Goal: Transaction & Acquisition: Purchase product/service

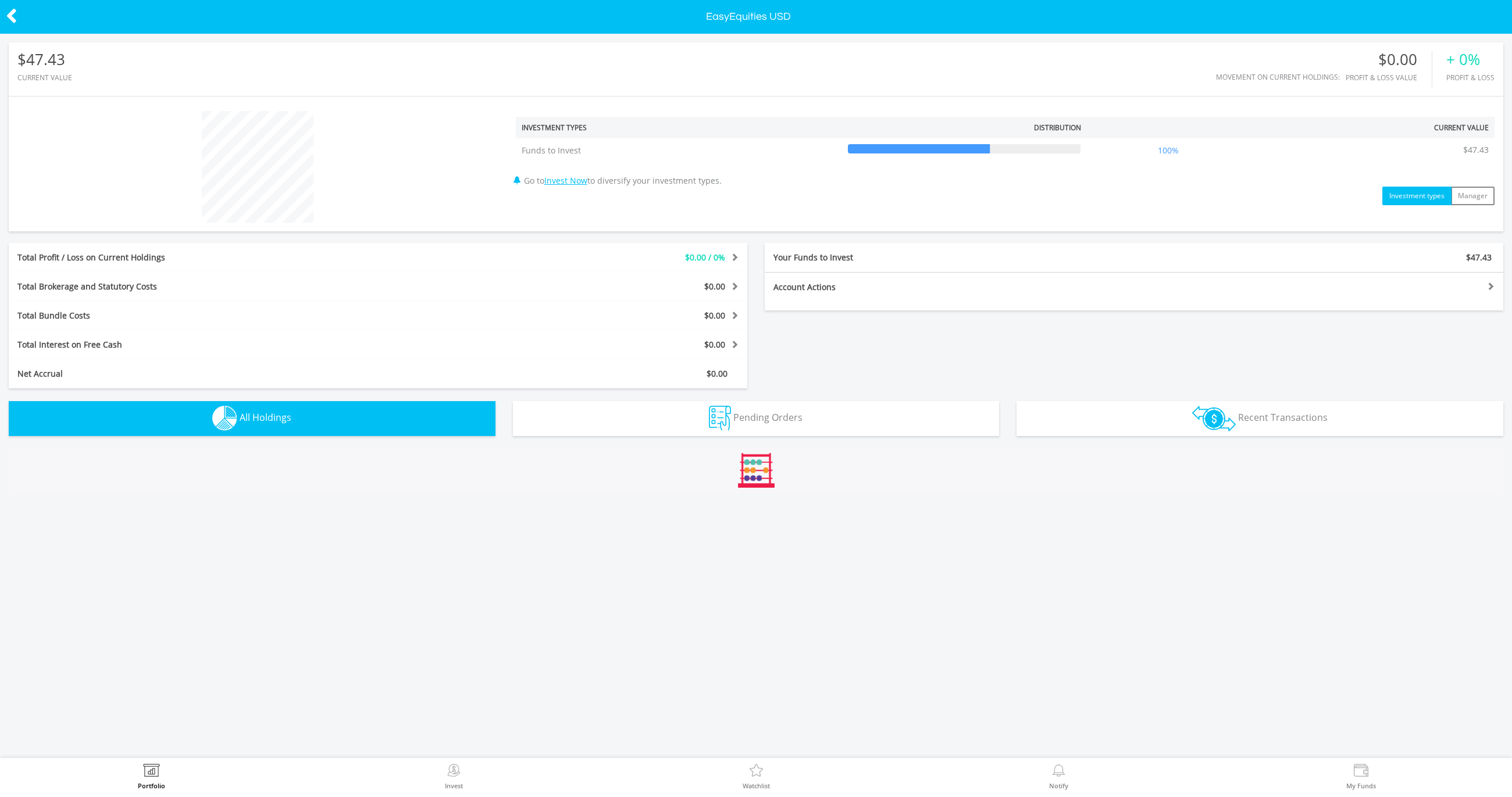
scroll to position [112, 498]
click at [143, 773] on link "Portfolio" at bounding box center [152, 777] width 27 height 25
click at [453, 767] on img at bounding box center [454, 772] width 18 height 16
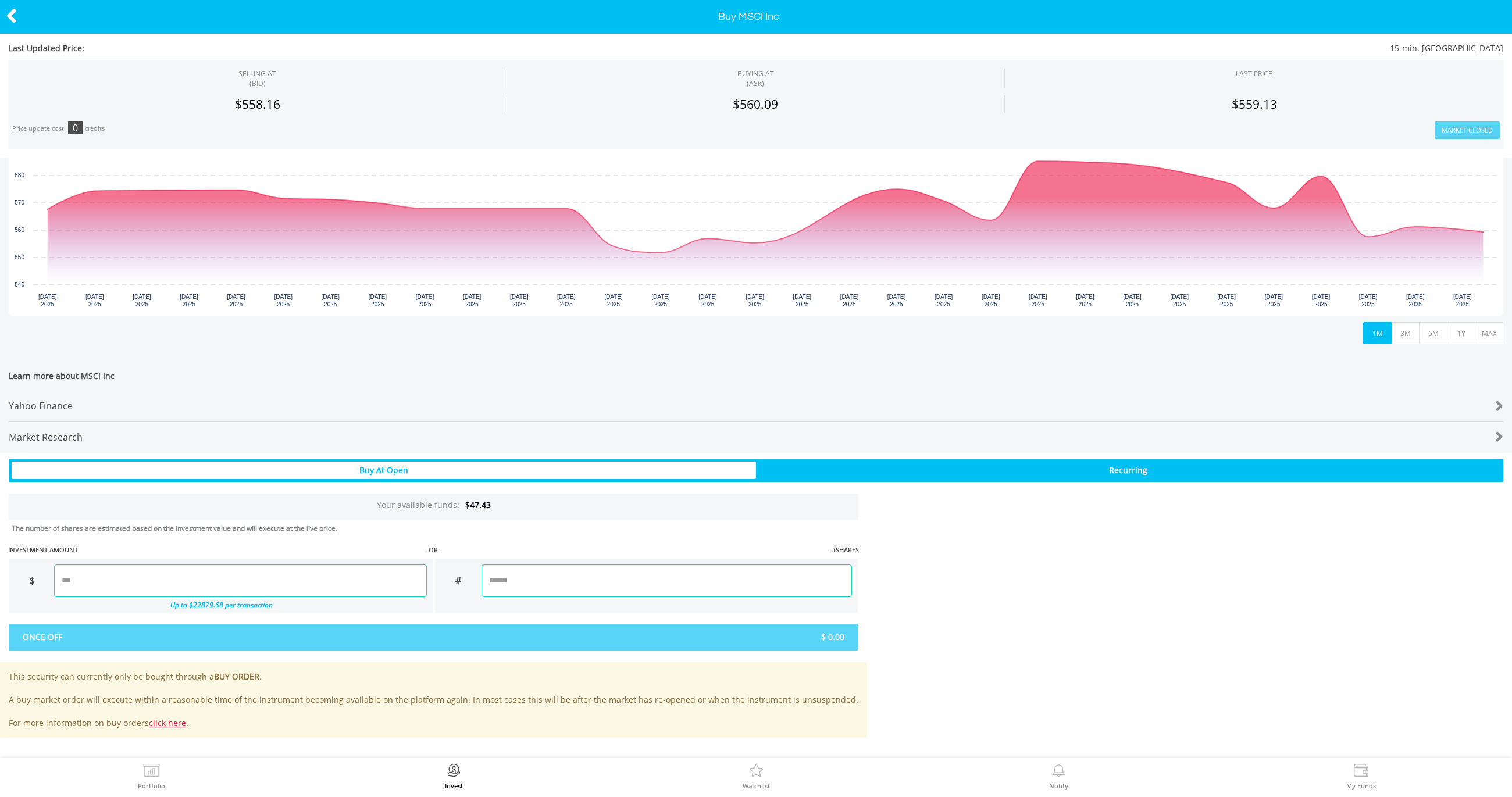
scroll to position [274, 0]
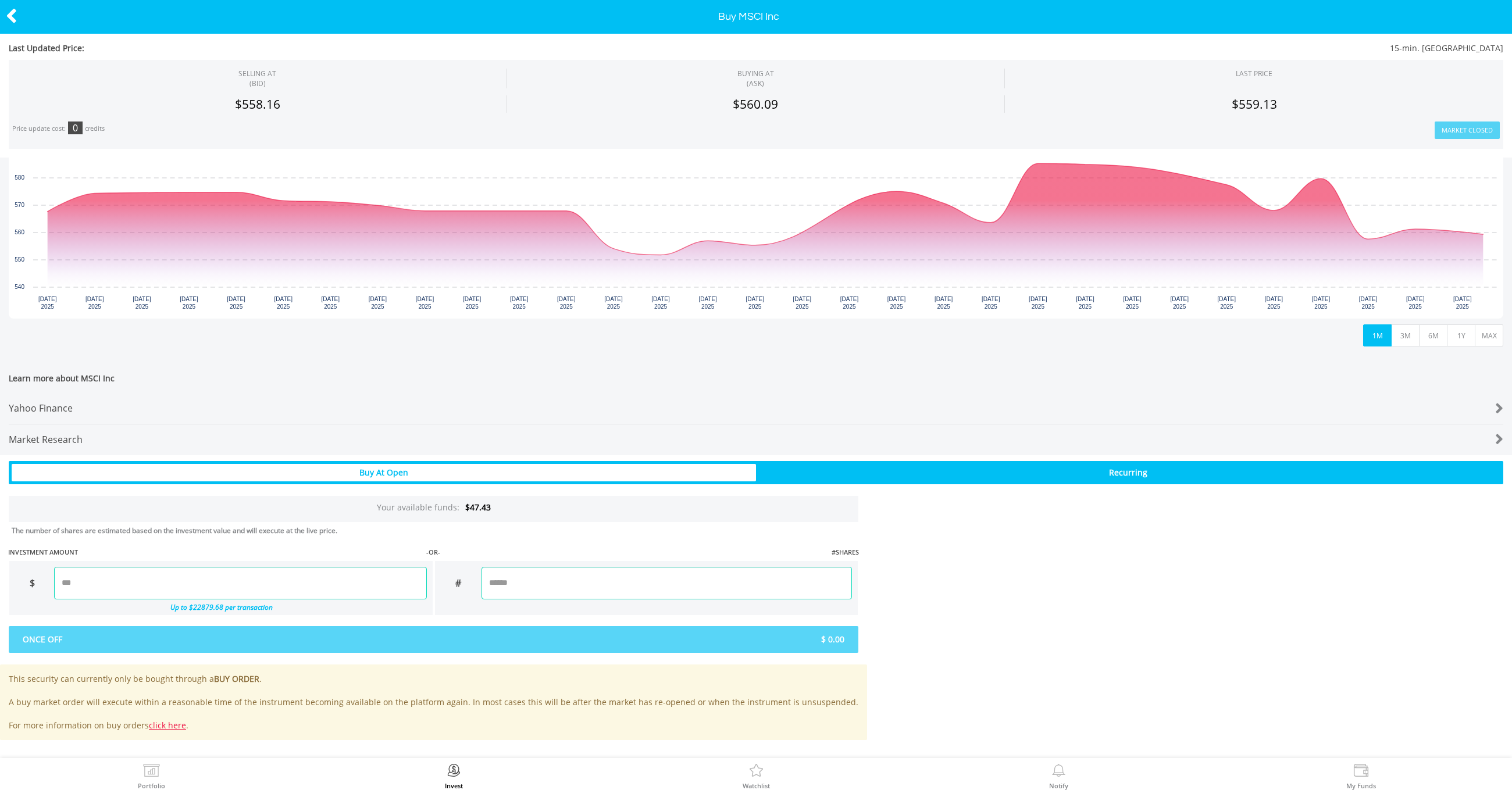
click at [258, 582] on input "number" at bounding box center [240, 583] width 372 height 33
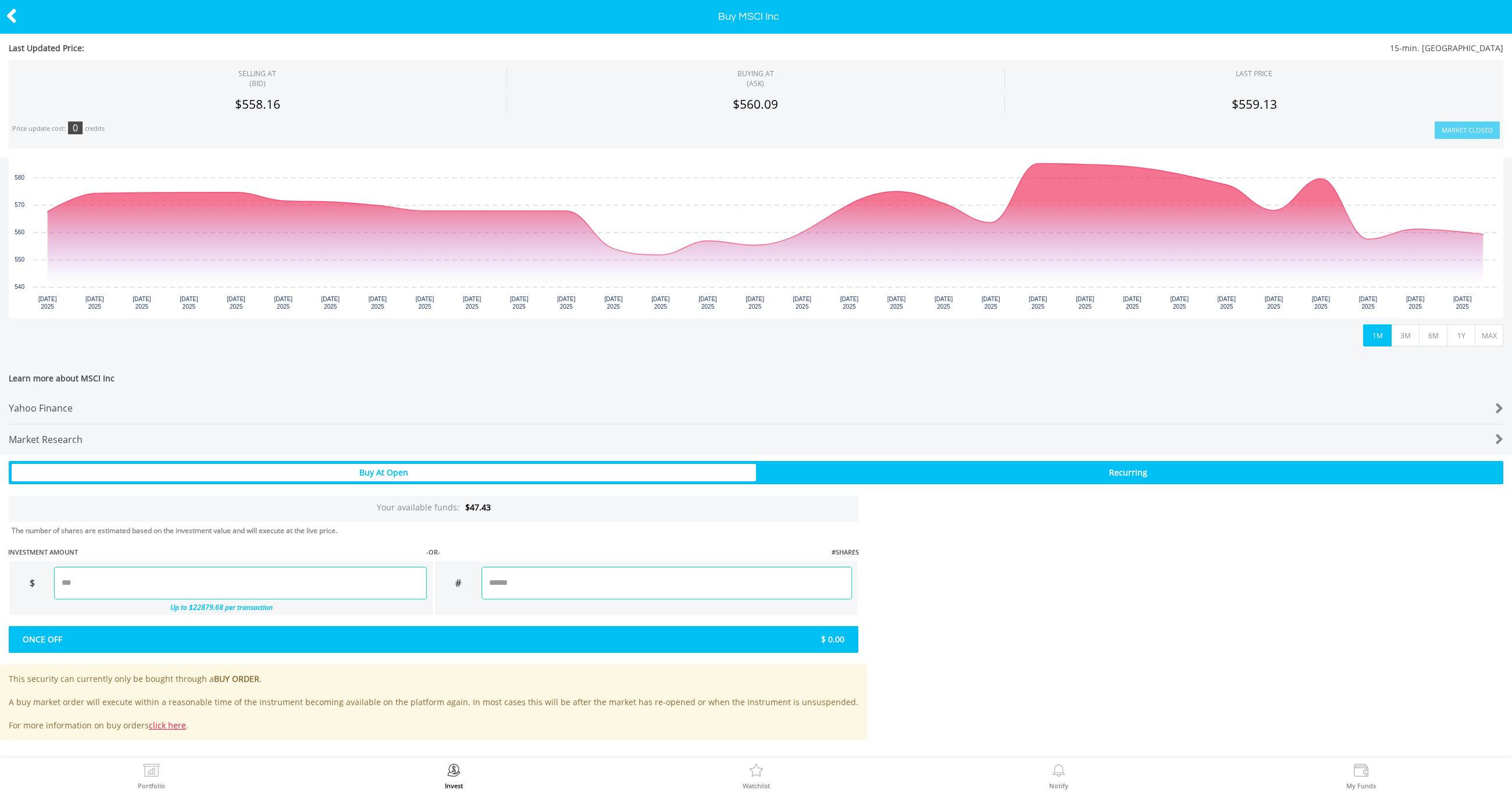
type input "*****"
type input "******"
click at [253, 641] on div "Last Updated Price: 15-min. Delayed SELLING AT (BID) BUYING AT (ASK) LAST PRICE" at bounding box center [756, 389] width 1512 height 703
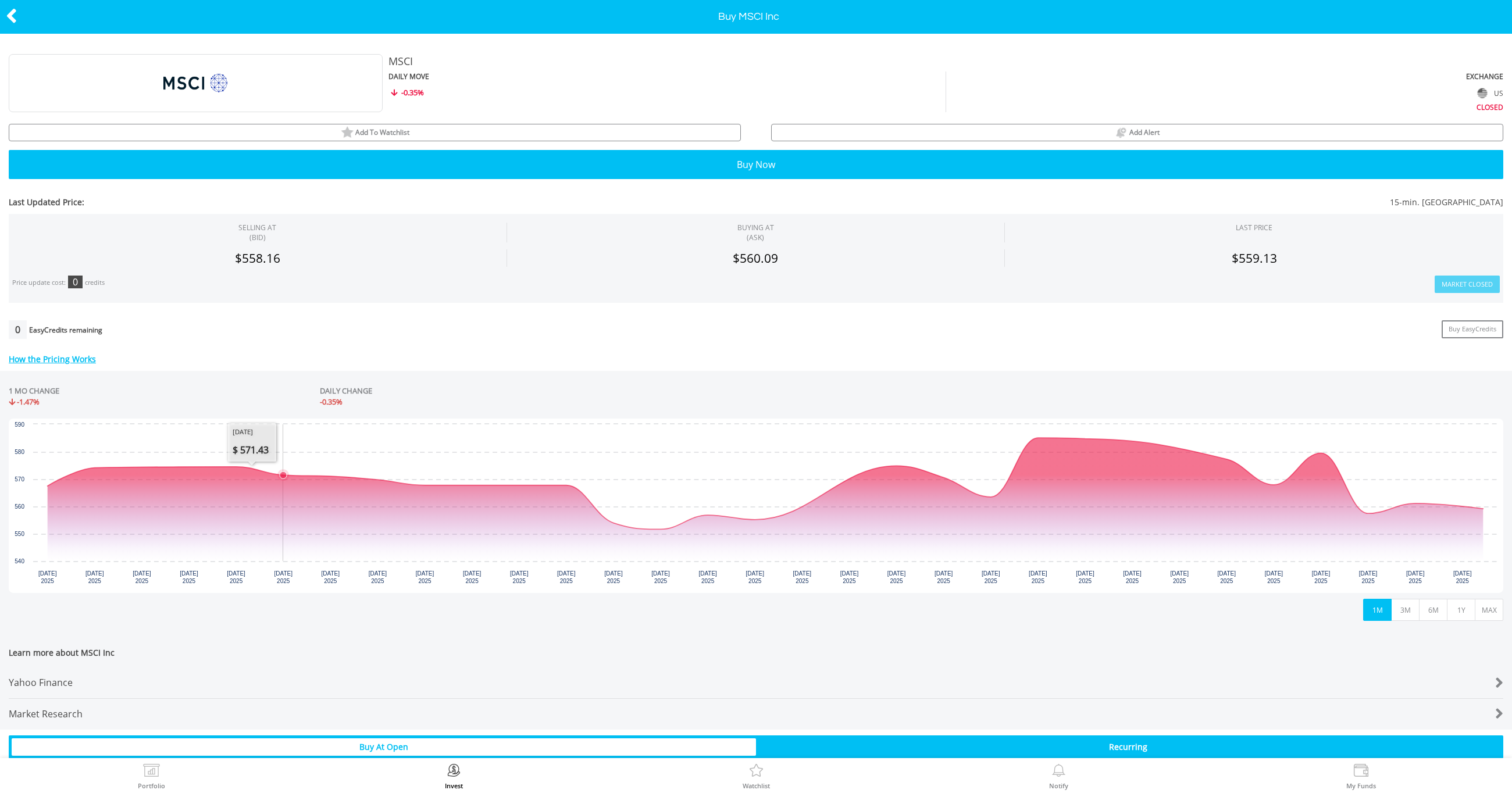
scroll to position [0, 0]
click at [13, 18] on icon at bounding box center [12, 16] width 12 height 23
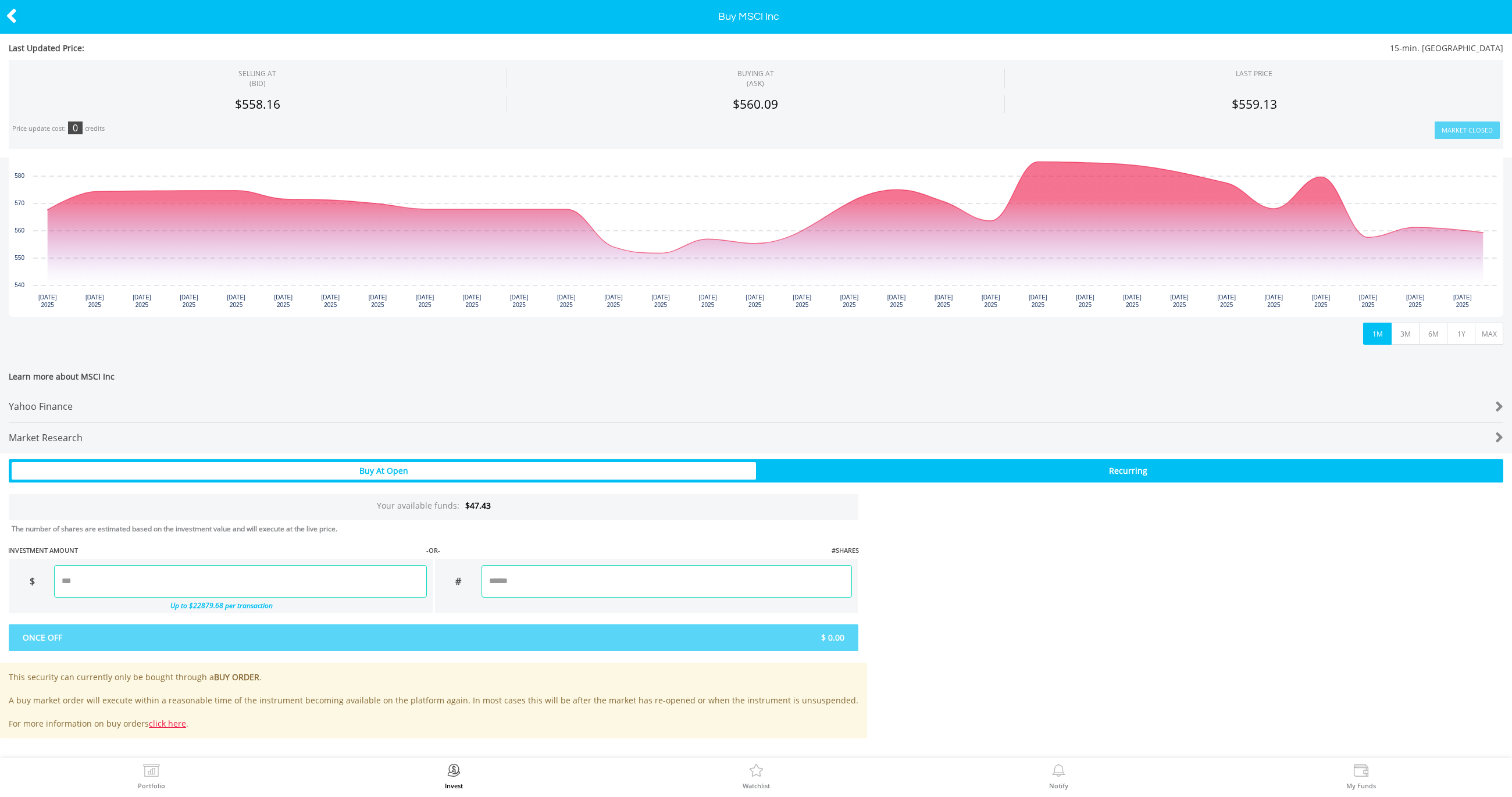
scroll to position [274, 0]
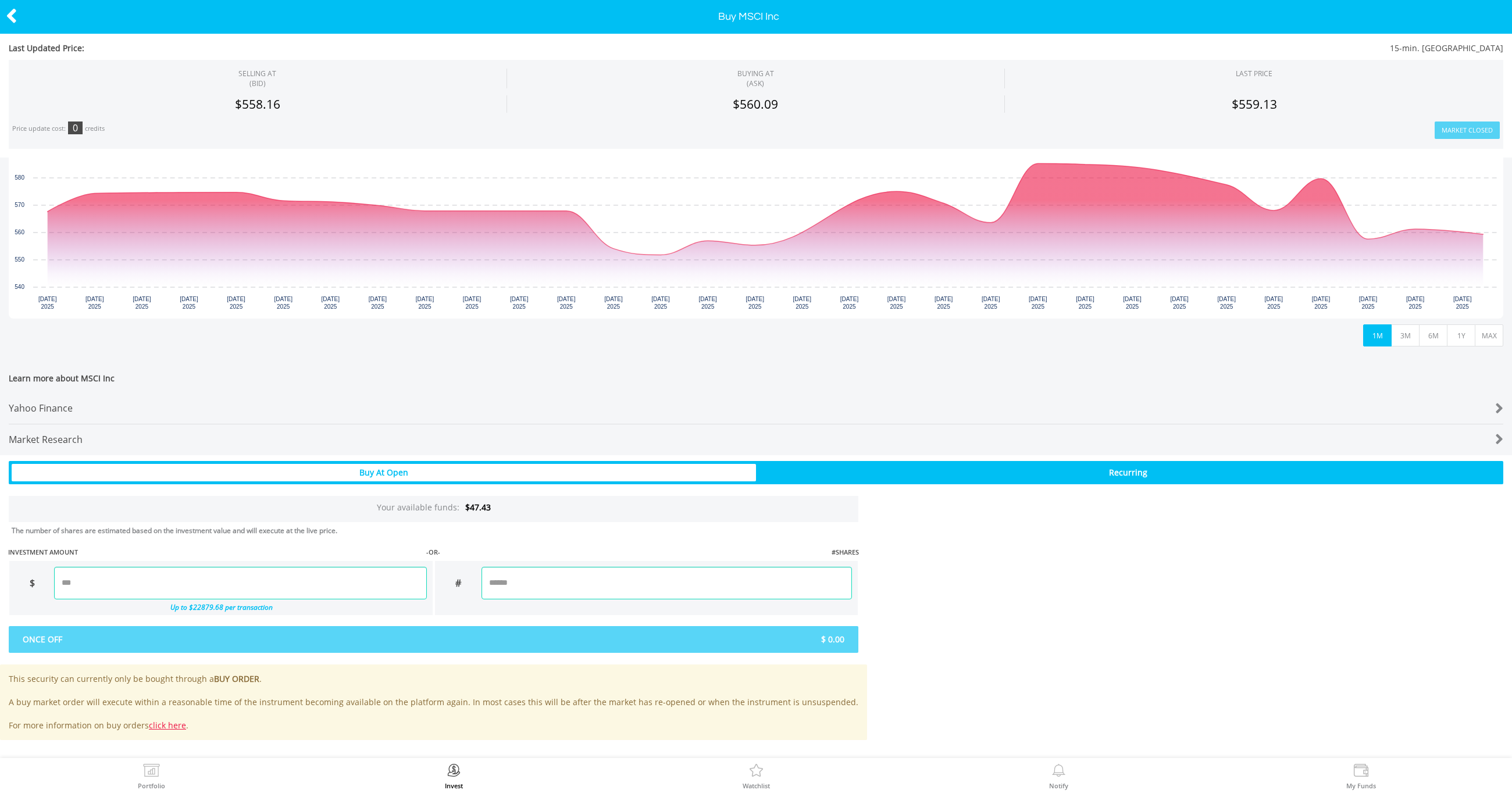
click at [369, 578] on input "number" at bounding box center [240, 583] width 372 height 33
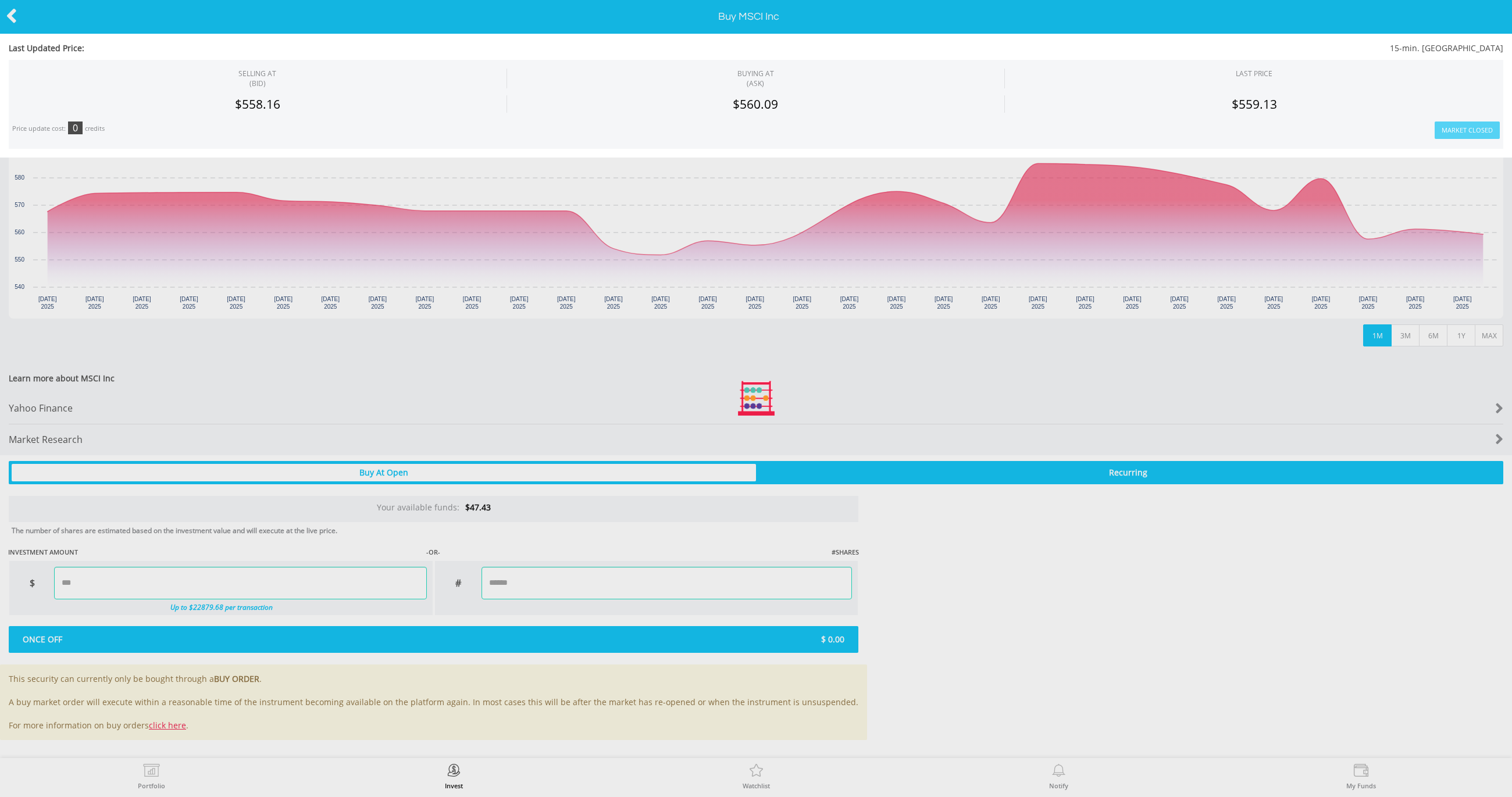
type input "*****"
type input "******"
click at [535, 603] on div "Last Updated Price: 15-min. Delayed SELLING AT (BID) BUYING AT (ASK) LAST PRICE" at bounding box center [756, 389] width 1512 height 703
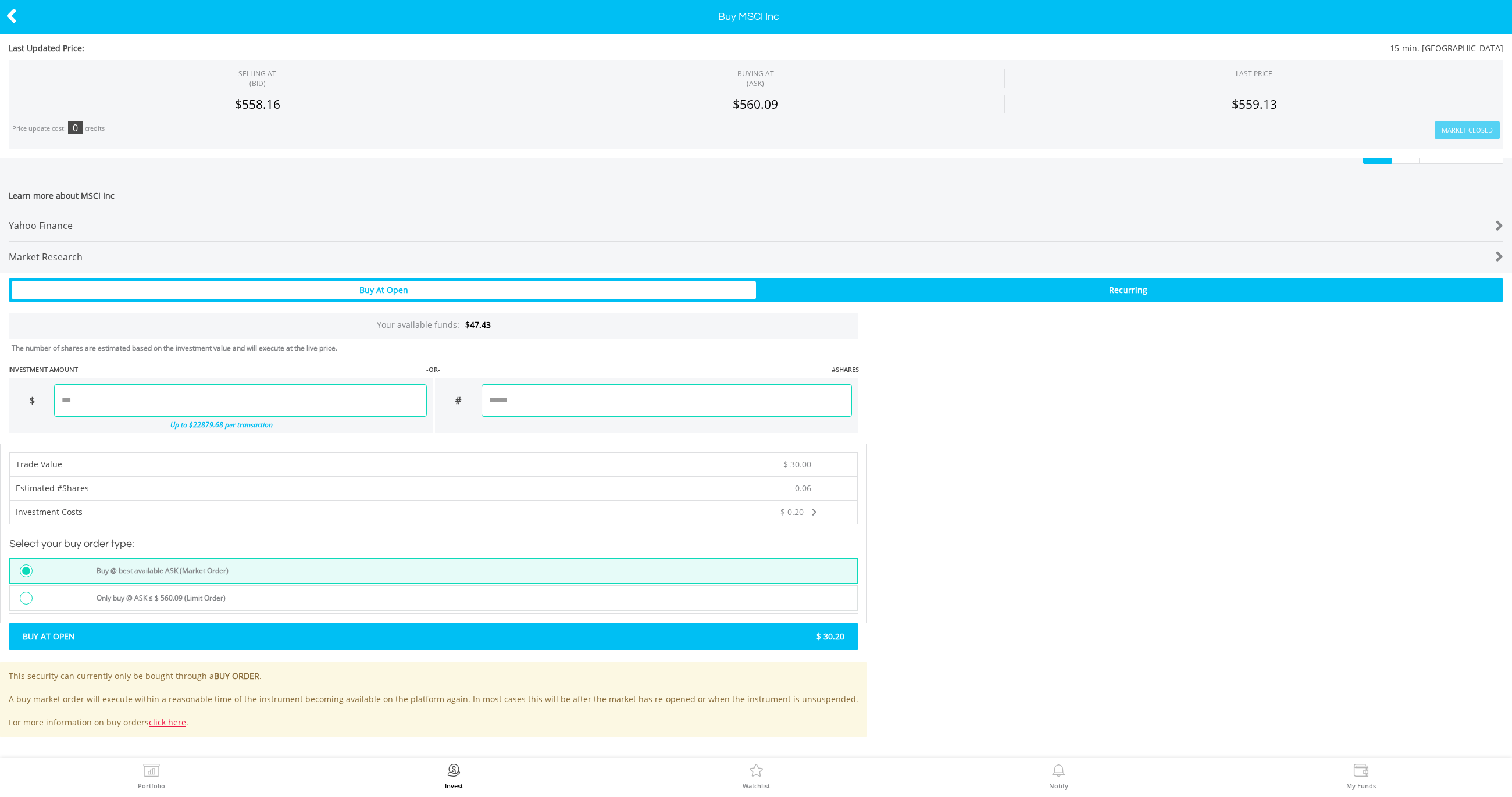
scroll to position [455, 0]
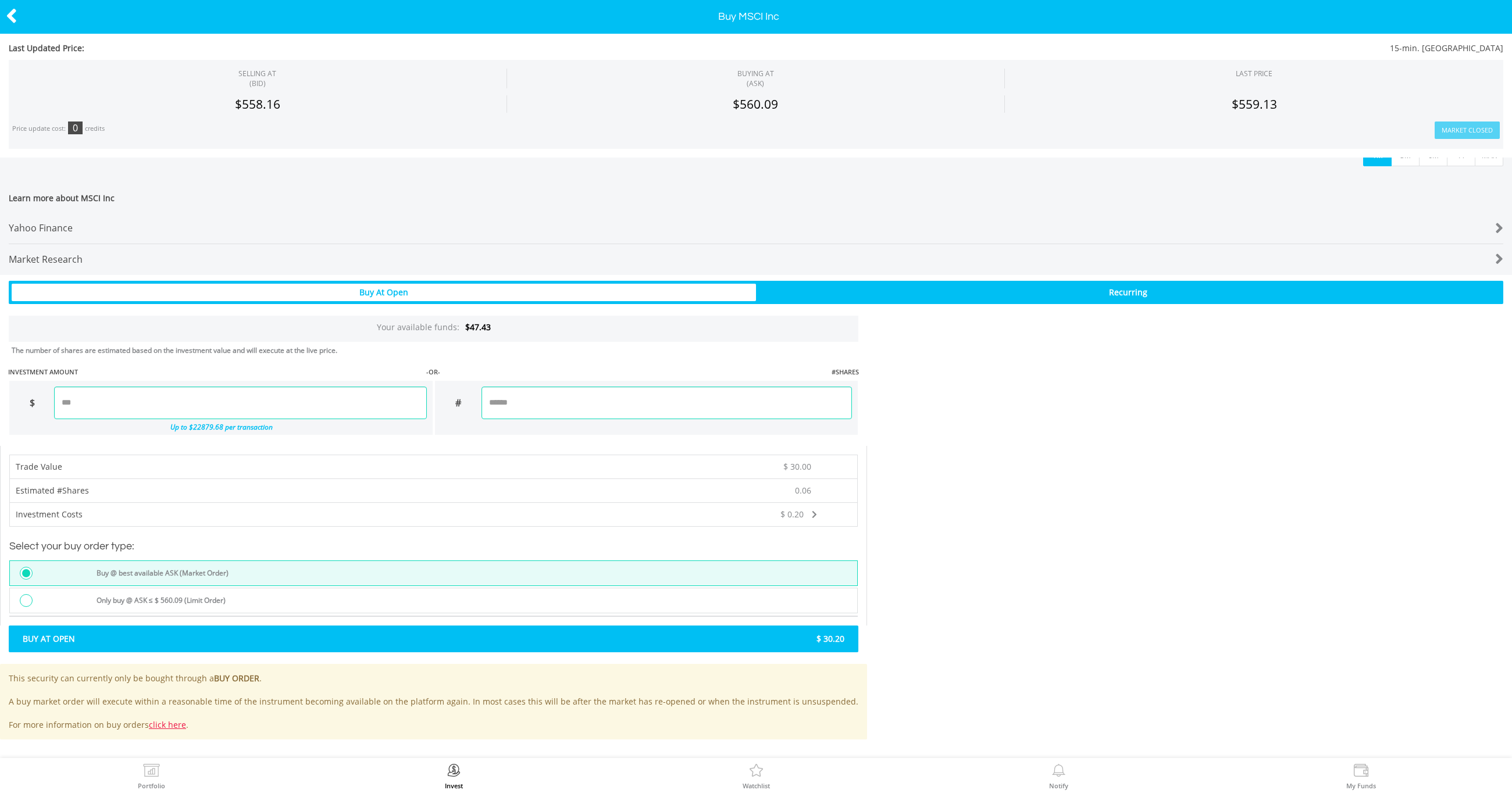
click at [388, 633] on span "Buy At Open" at bounding box center [224, 639] width 420 height 12
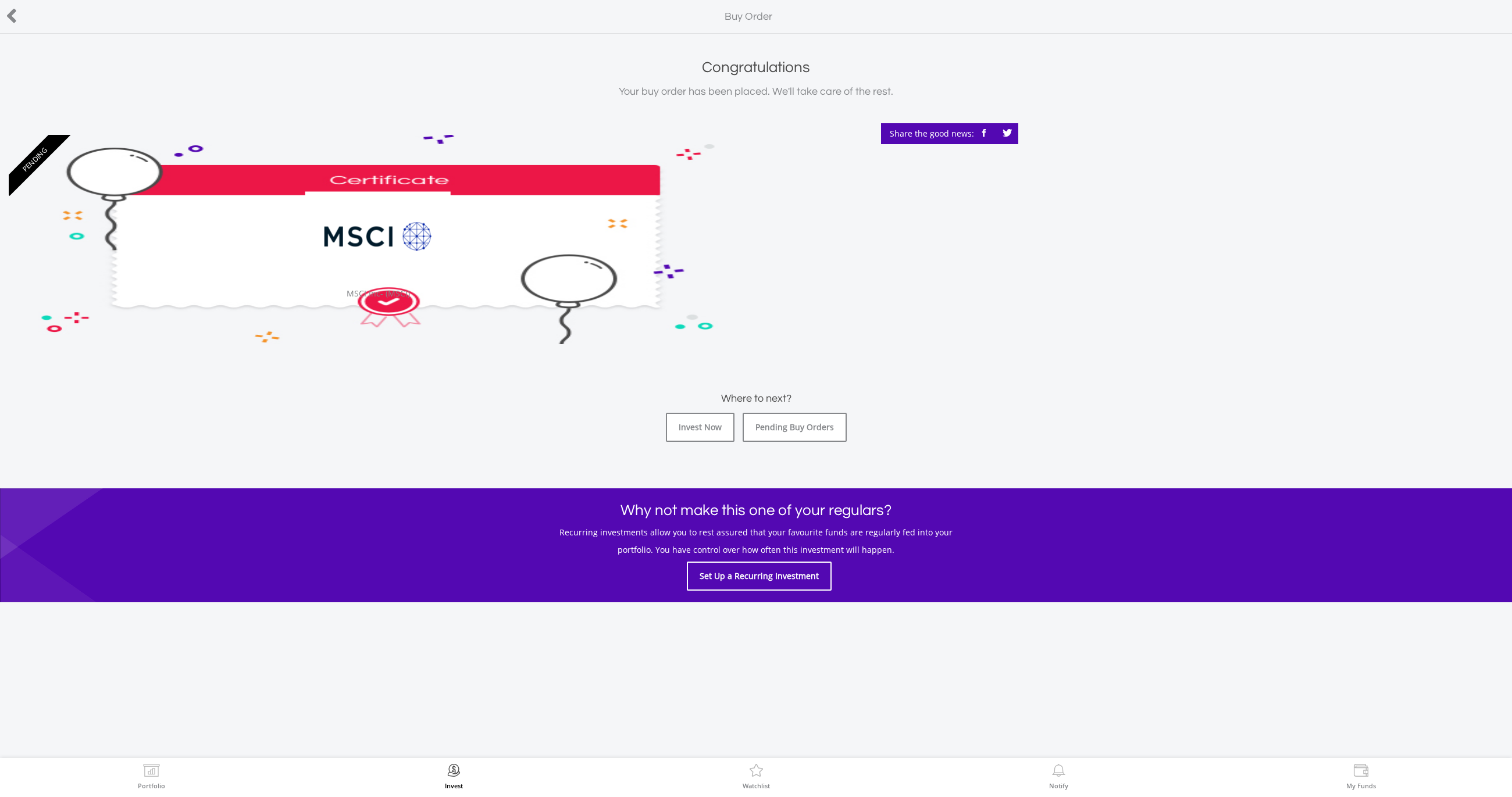
click at [445, 783] on label "Invest" at bounding box center [454, 786] width 18 height 7
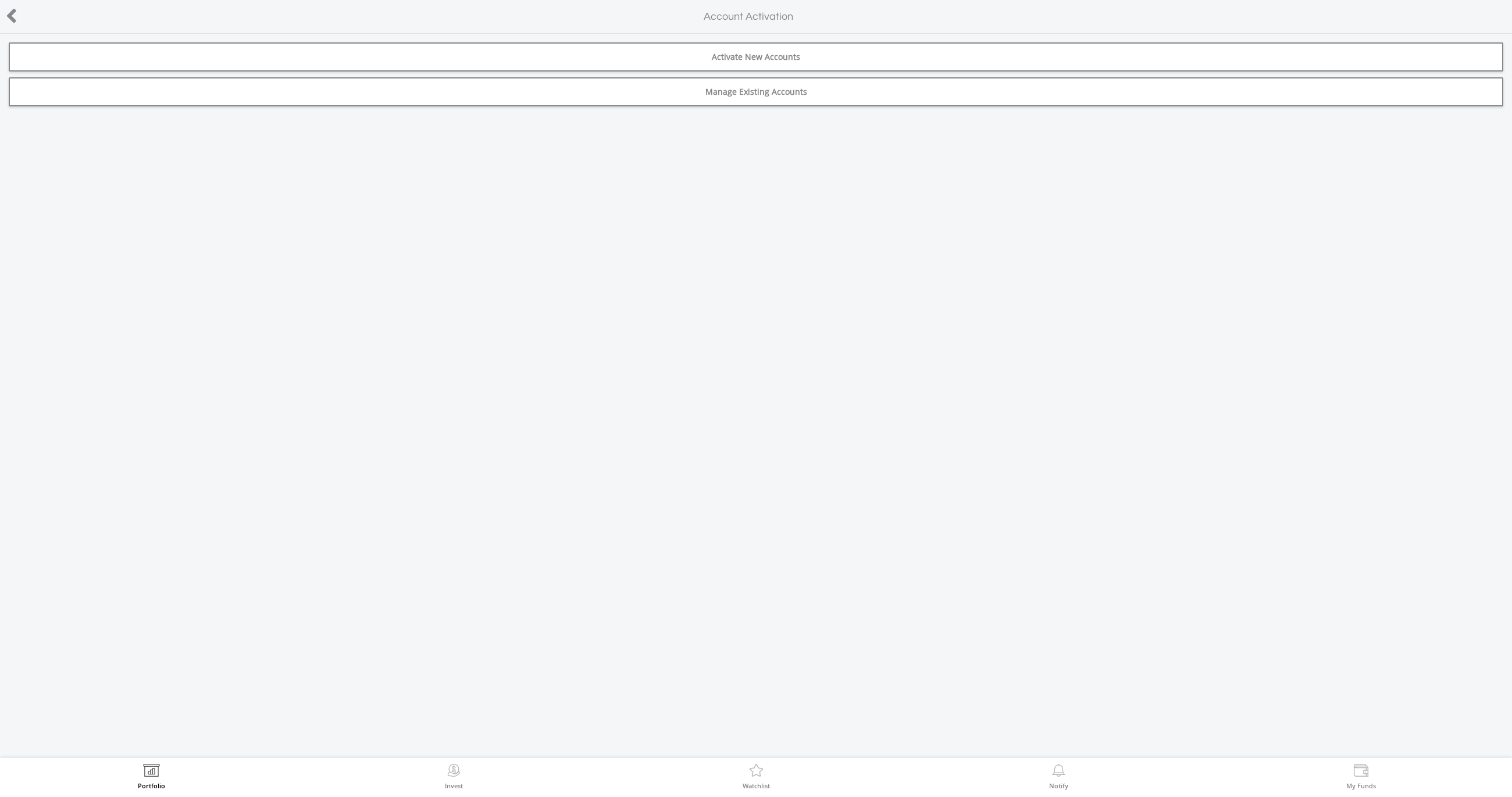
click at [740, 93] on link "Manage Existing Accounts" at bounding box center [756, 92] width 1495 height 29
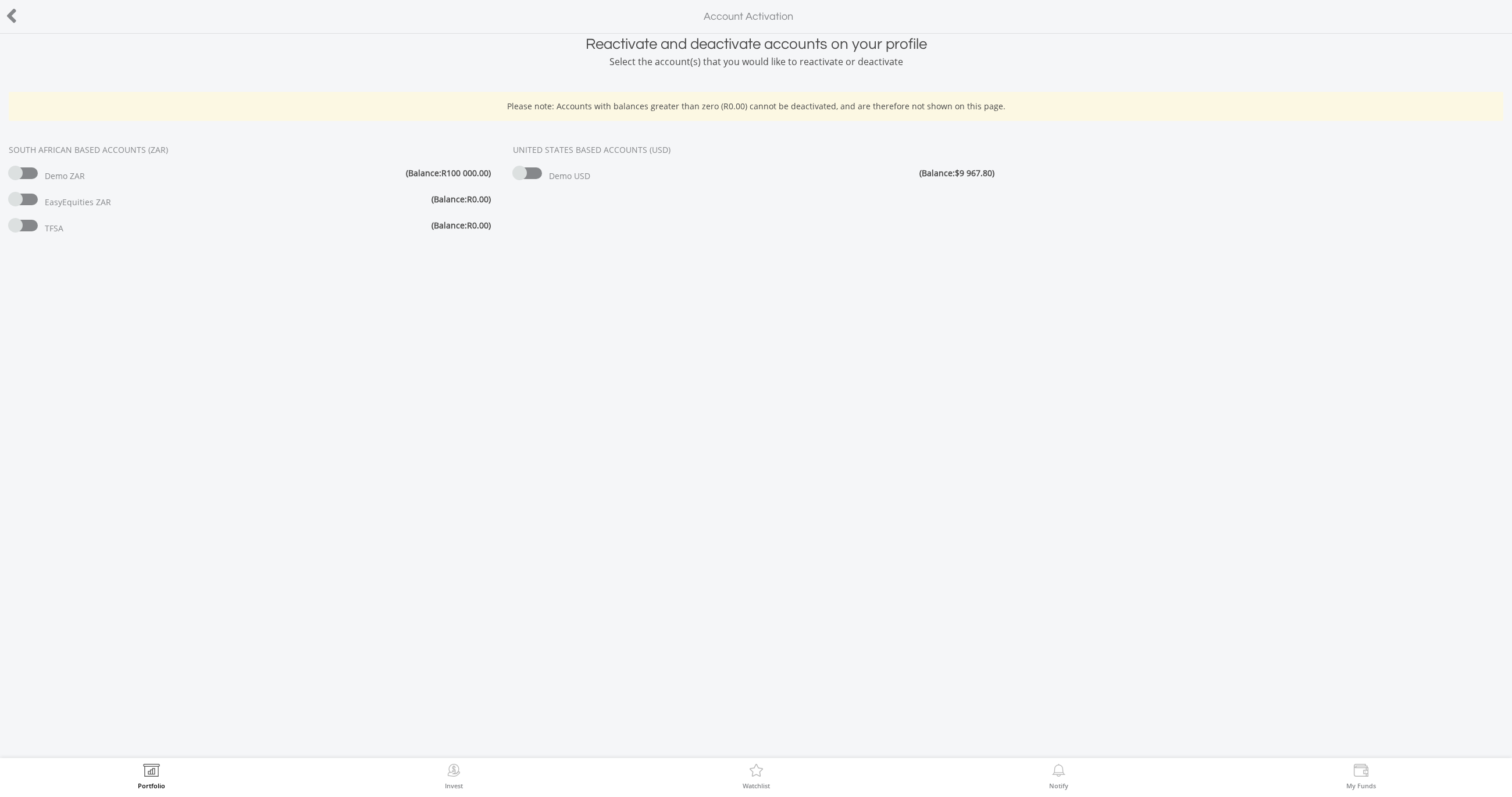
click at [458, 783] on label "Invest" at bounding box center [454, 786] width 18 height 7
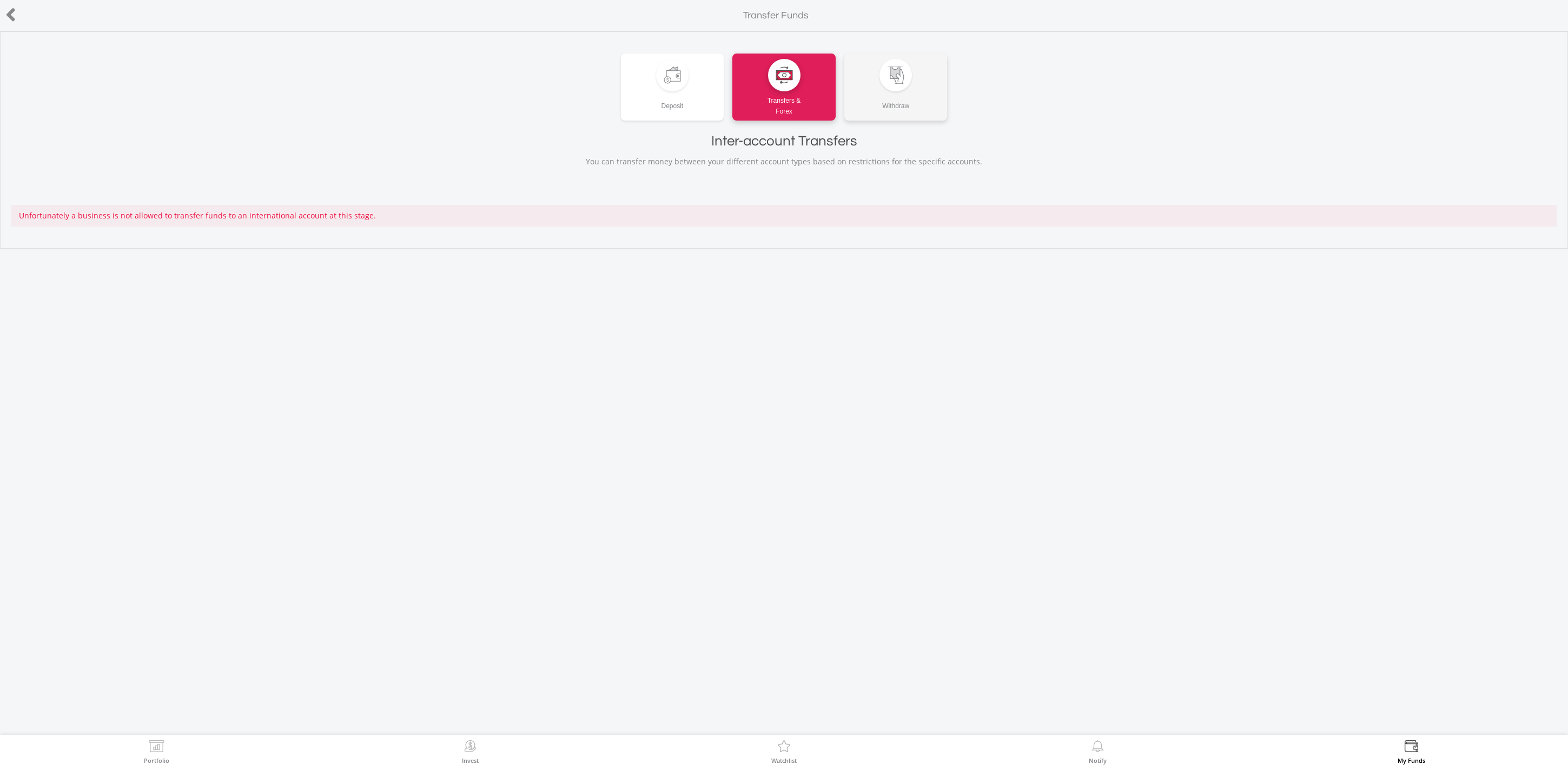
click at [920, 110] on div "Withdraw" at bounding box center [896, 101] width 103 height 20
click at [887, 95] on div "Withdraw" at bounding box center [896, 101] width 103 height 20
click at [0, 0] on html "Portfolio Invest Watchlist Notify My Funds Transfer Funds ﻿ Deposit Transfers &…" at bounding box center [784, 385] width 1568 height 771
click at [9, 14] on icon at bounding box center [11, 15] width 11 height 21
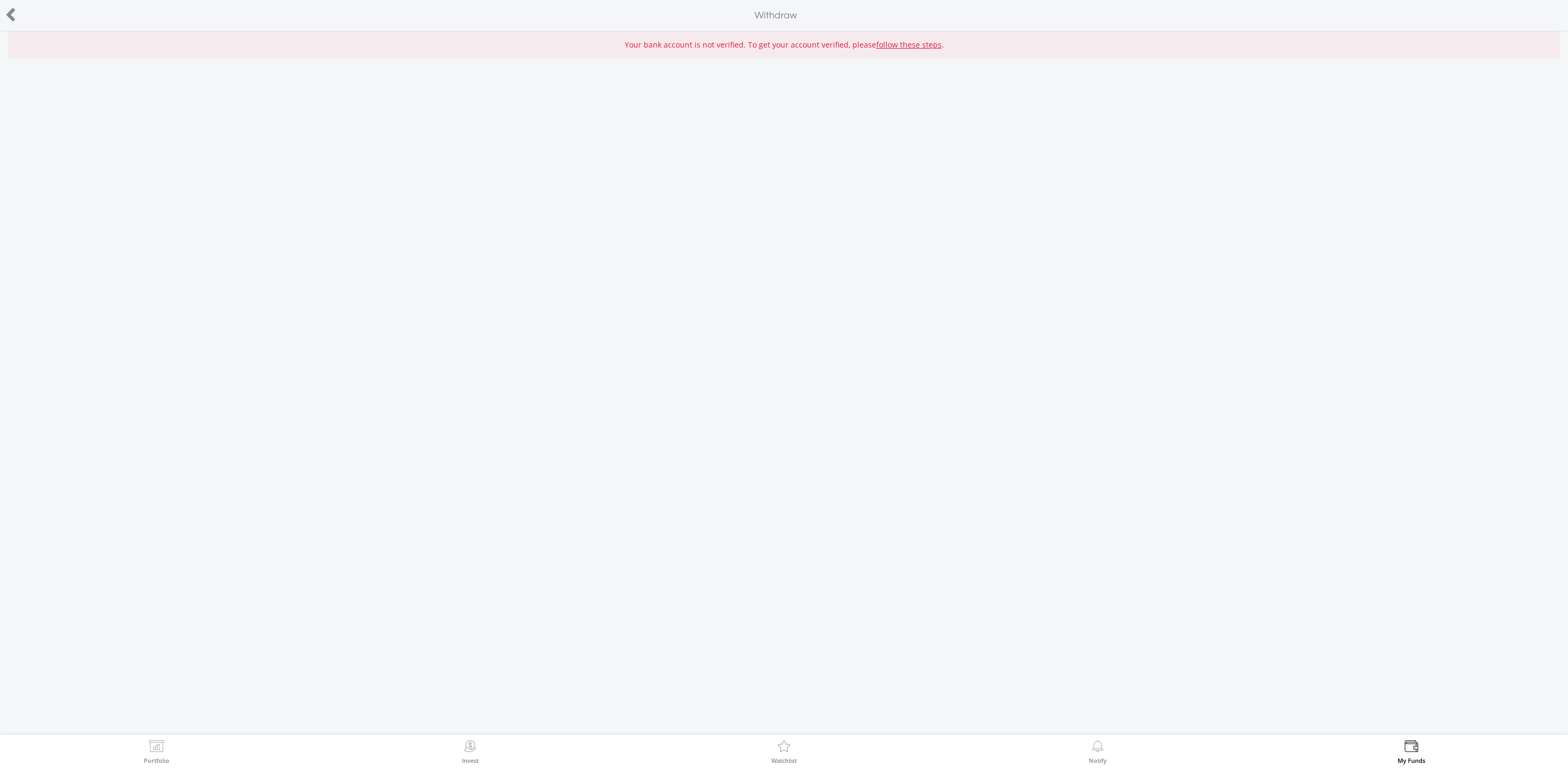
click at [895, 44] on link "follow these steps" at bounding box center [909, 44] width 66 height 10
click at [11, 15] on icon at bounding box center [11, 15] width 11 height 21
click at [9, 13] on icon at bounding box center [11, 15] width 11 height 21
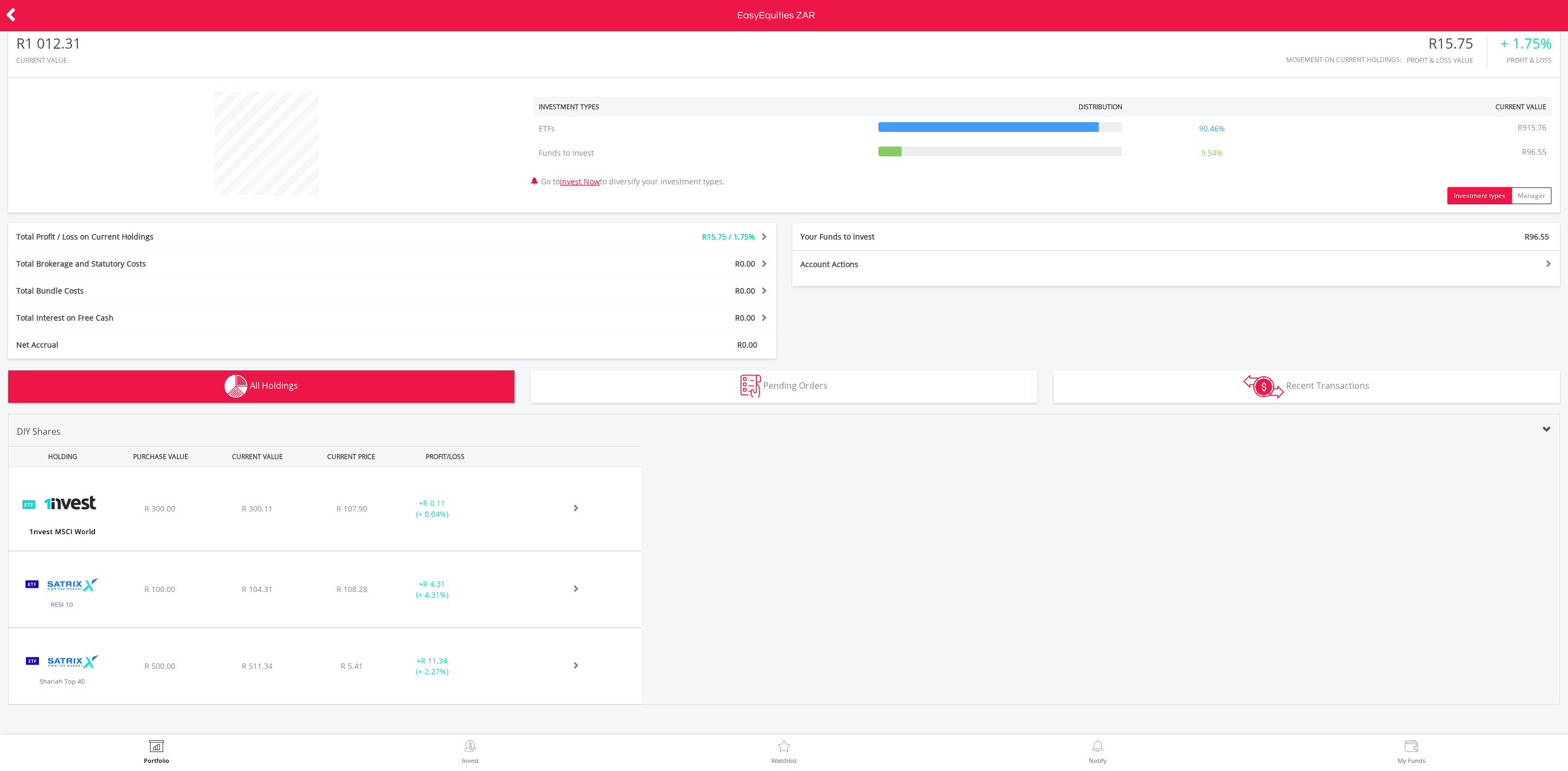
scroll to position [12, 0]
click at [317, 512] on div "R 107.90" at bounding box center [352, 509] width 89 height 11
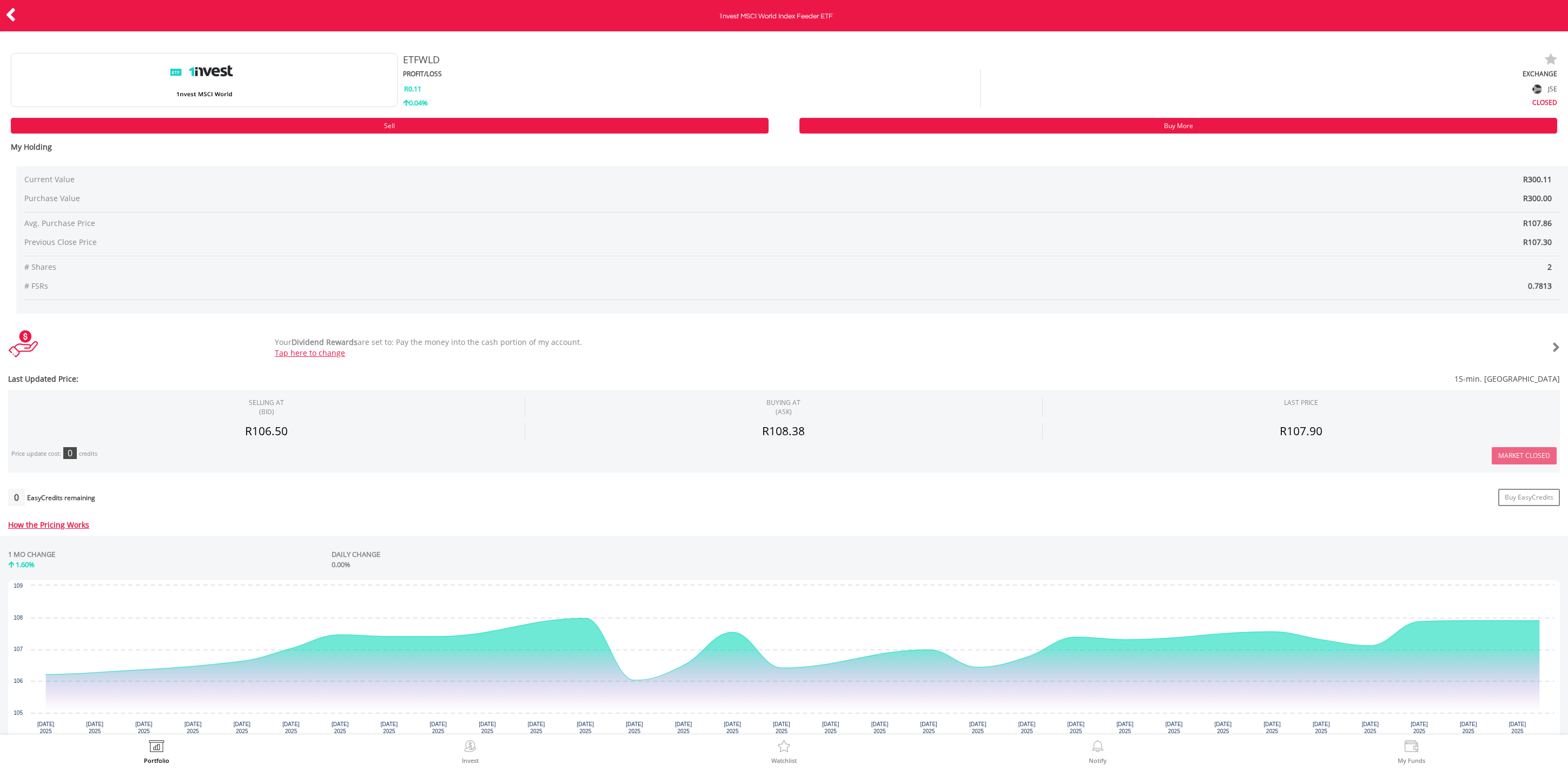
click at [15, 12] on icon at bounding box center [11, 15] width 11 height 21
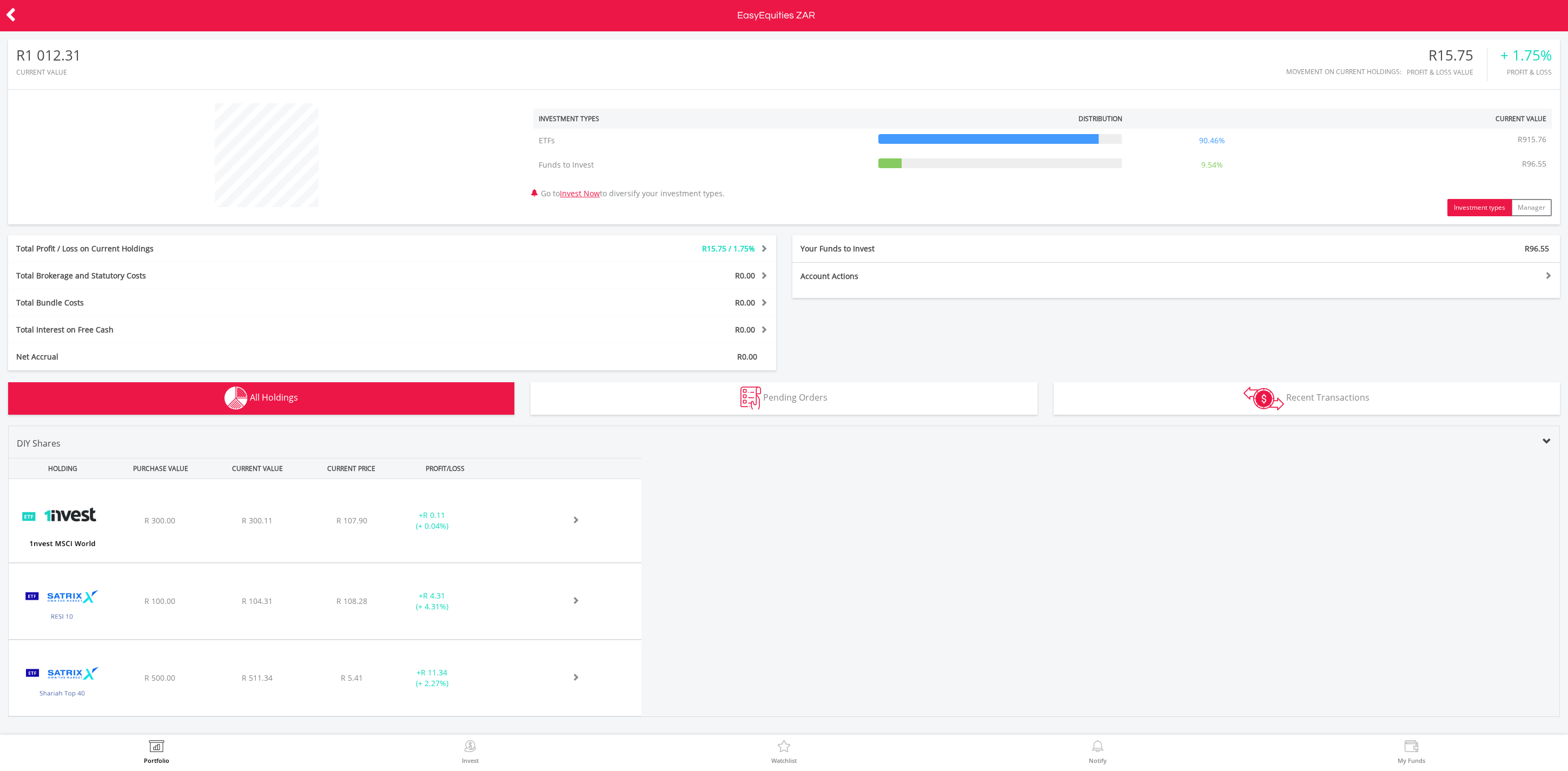
click at [10, 17] on icon at bounding box center [11, 15] width 11 height 21
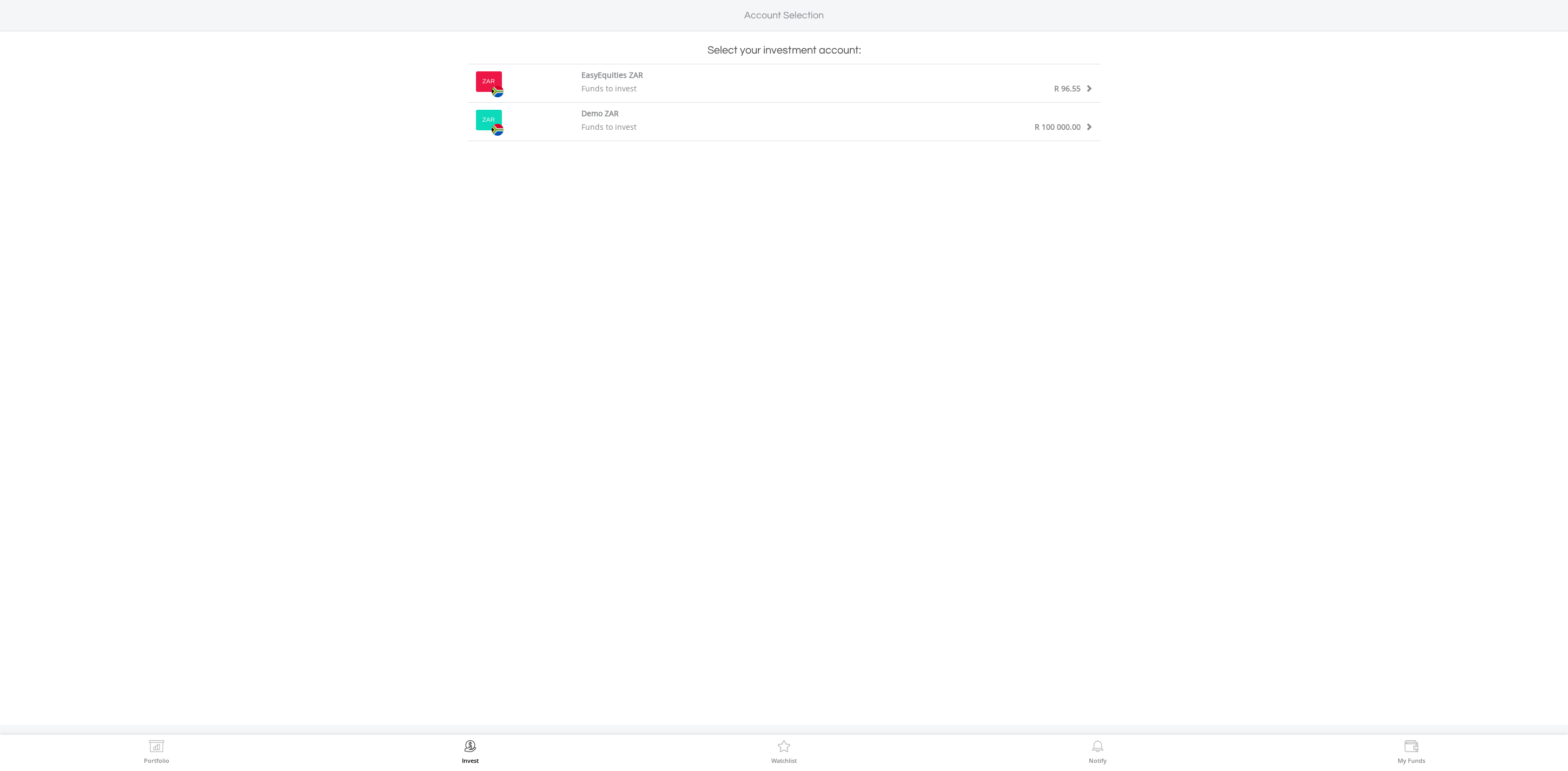
click at [597, 78] on label "EasyEquities ZAR" at bounding box center [612, 75] width 61 height 11
click at [647, 85] on div "Funds to invest" at bounding box center [705, 89] width 264 height 11
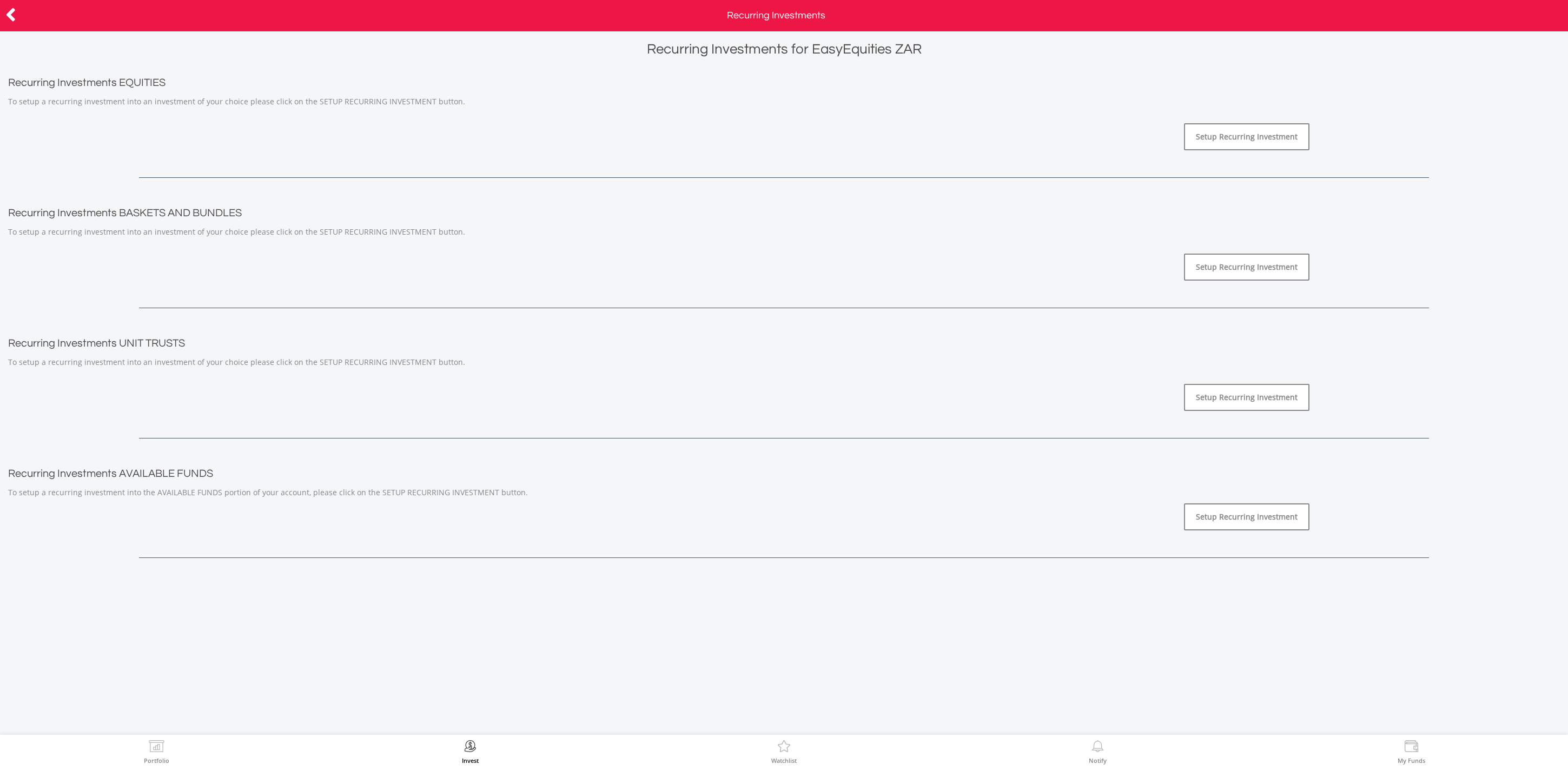
click at [7, 15] on icon at bounding box center [11, 15] width 11 height 21
click at [1205, 133] on link "Setup Recurring Investment" at bounding box center [1247, 137] width 125 height 27
